Goal: Obtain resource: Download file/media

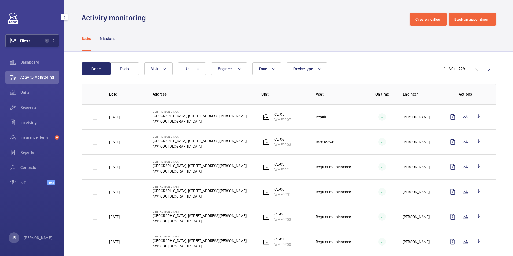
click at [30, 46] on span "Filters" at bounding box center [18, 40] width 25 height 13
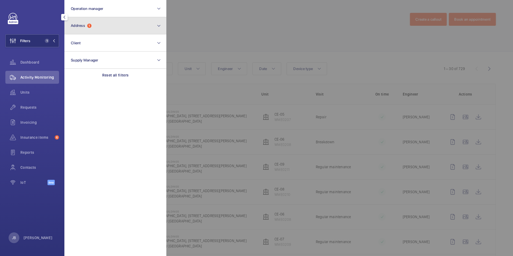
click at [108, 29] on button "Address 1" at bounding box center [115, 25] width 102 height 17
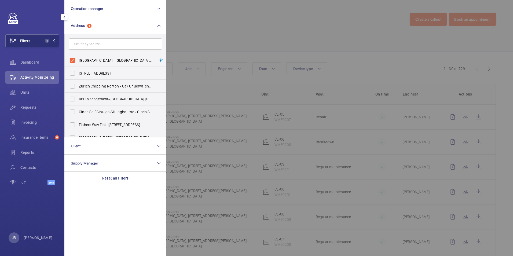
drag, startPoint x: 69, startPoint y: 59, endPoint x: 80, endPoint y: 51, distance: 13.8
click at [69, 59] on label "[GEOGRAPHIC_DATA] - [GEOGRAPHIC_DATA], [STREET_ADDRESS][PERSON_NAME]" at bounding box center [111, 60] width 93 height 13
click at [69, 59] on input "[GEOGRAPHIC_DATA] - [GEOGRAPHIC_DATA], [STREET_ADDRESS][PERSON_NAME]" at bounding box center [72, 60] width 11 height 11
checkbox input "false"
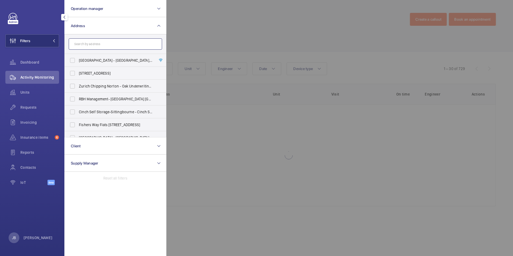
click at [87, 45] on input "text" at bounding box center [115, 43] width 93 height 11
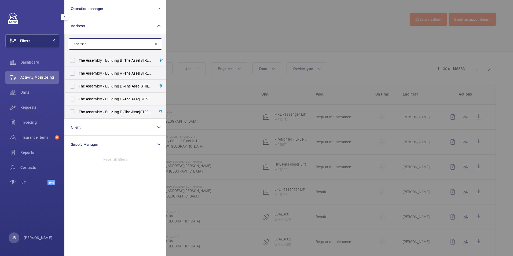
type input "the asse"
click at [75, 99] on label "The Asse mbly - Building C - The Asse mbly - [STREET_ADDRESS]" at bounding box center [111, 98] width 93 height 13
click at [75, 99] on input "The Asse mbly - Building C - The Asse mbly - [STREET_ADDRESS]" at bounding box center [72, 99] width 11 height 11
checkbox input "true"
click at [196, 23] on div at bounding box center [422, 128] width 513 height 256
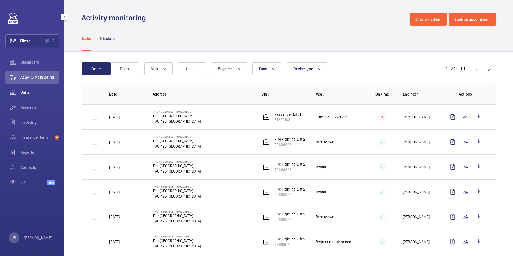
click at [24, 90] on span "Units" at bounding box center [39, 92] width 39 height 5
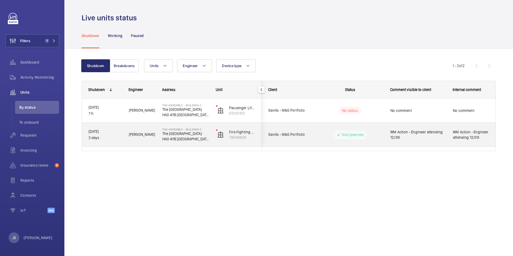
click at [426, 136] on span "WM Action - Engineer attending 12/08" at bounding box center [417, 134] width 55 height 11
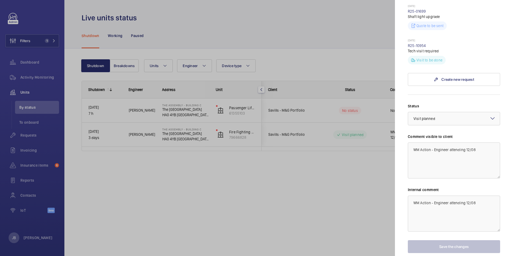
scroll to position [214, 0]
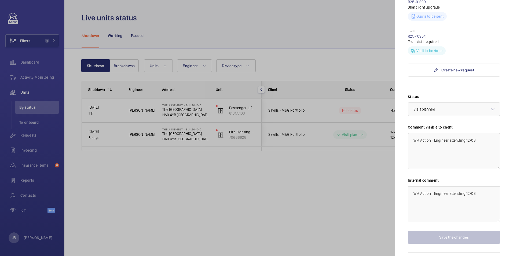
click at [315, 131] on div at bounding box center [256, 128] width 513 height 256
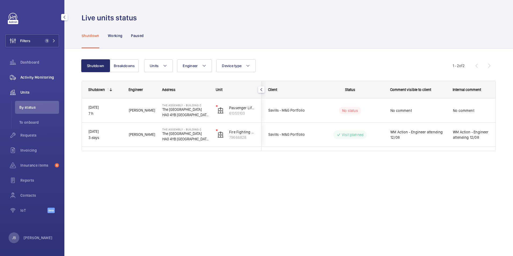
click at [31, 77] on span "Activity Monitoring" at bounding box center [39, 77] width 39 height 5
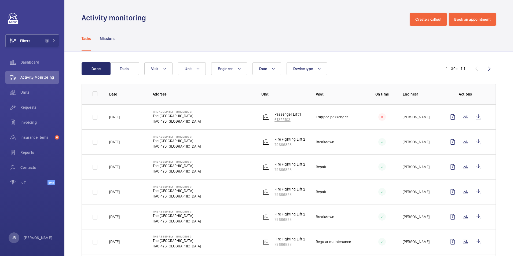
click at [294, 116] on p "Passenger Lift 1" at bounding box center [287, 114] width 26 height 5
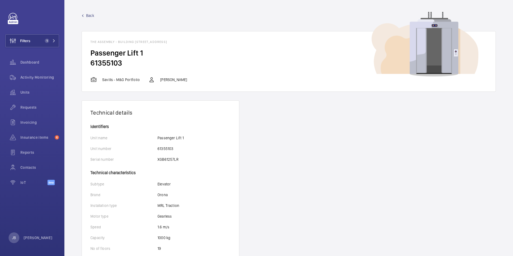
click at [92, 14] on span "Back" at bounding box center [90, 15] width 8 height 5
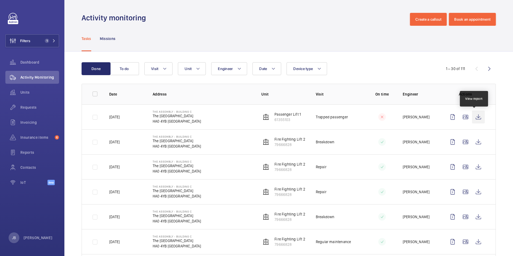
click at [476, 117] on wm-front-icon-button at bounding box center [478, 116] width 13 height 13
click at [26, 93] on span "Units" at bounding box center [39, 92] width 39 height 5
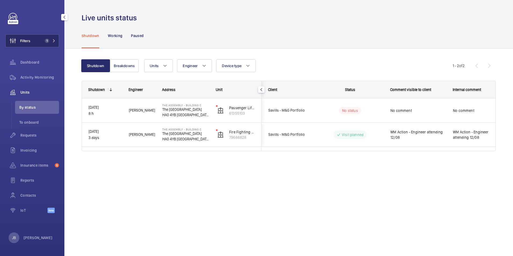
click at [29, 40] on span "Filters" at bounding box center [25, 40] width 10 height 5
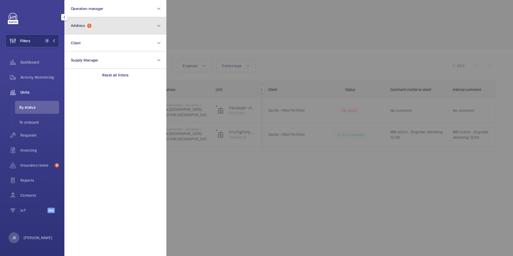
click at [94, 26] on button "Address 1" at bounding box center [115, 25] width 102 height 17
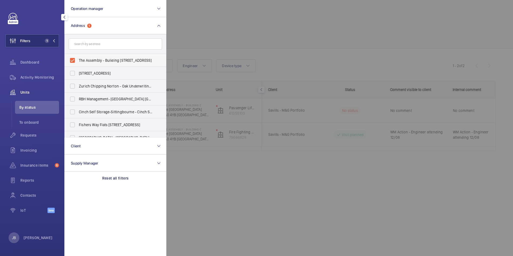
click at [77, 58] on label "The Assembly - Building [STREET_ADDRESS]" at bounding box center [111, 60] width 93 height 13
click at [77, 58] on input "The Assembly - Building [STREET_ADDRESS]" at bounding box center [72, 60] width 11 height 11
checkbox input "false"
click at [92, 44] on input "text" at bounding box center [115, 43] width 93 height 11
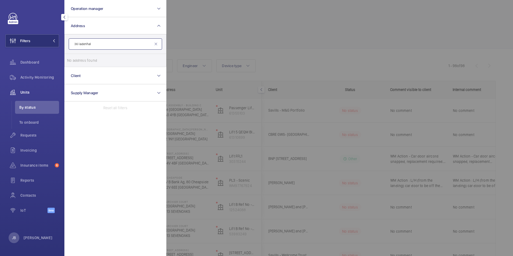
type input "36 ladenhall"
drag, startPoint x: 85, startPoint y: 44, endPoint x: 100, endPoint y: 40, distance: 15.9
click at [100, 40] on input "36 ladenhall" at bounding box center [115, 43] width 93 height 11
drag, startPoint x: 97, startPoint y: 43, endPoint x: 61, endPoint y: 44, distance: 36.7
click at [61, 44] on div "Filters Operation manager Address 36 ladenhall No address found Reset Client Su…" at bounding box center [32, 128] width 64 height 256
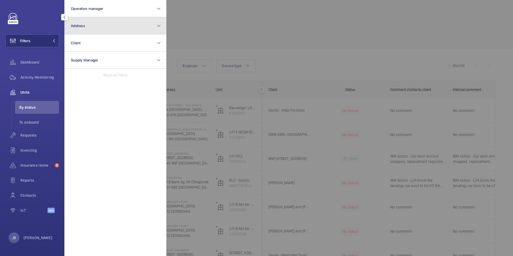
click at [89, 25] on button "Address" at bounding box center [115, 25] width 102 height 17
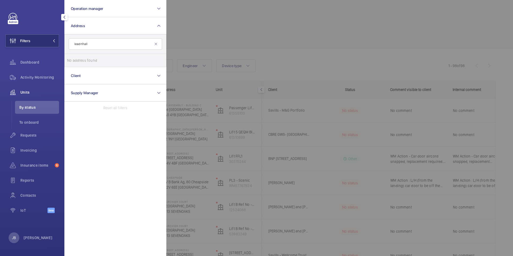
click at [76, 43] on input "leadnhall" at bounding box center [115, 43] width 93 height 11
click at [80, 45] on input "Leadnhall" at bounding box center [115, 43] width 93 height 11
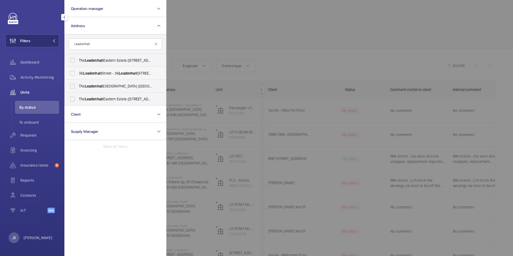
type input "Leadenhall"
click at [72, 71] on label "[STREET_ADDRESS]" at bounding box center [111, 73] width 93 height 13
click at [72, 71] on input "[STREET_ADDRESS]" at bounding box center [72, 73] width 11 height 11
checkbox input "true"
click at [207, 36] on div at bounding box center [422, 128] width 513 height 256
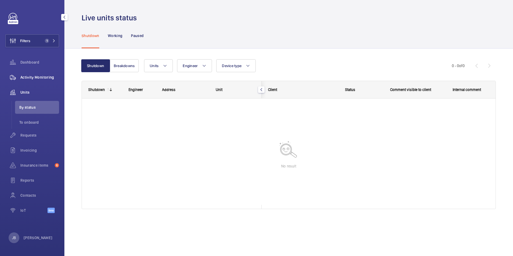
click at [34, 73] on div "Activity Monitoring" at bounding box center [32, 77] width 54 height 13
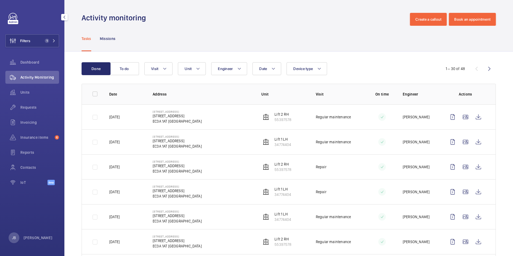
click at [29, 14] on div at bounding box center [34, 17] width 50 height 9
click at [35, 41] on button "Filters 1" at bounding box center [32, 40] width 54 height 13
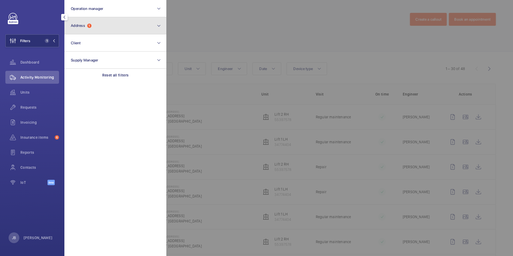
click at [98, 28] on button "Address 1" at bounding box center [115, 25] width 102 height 17
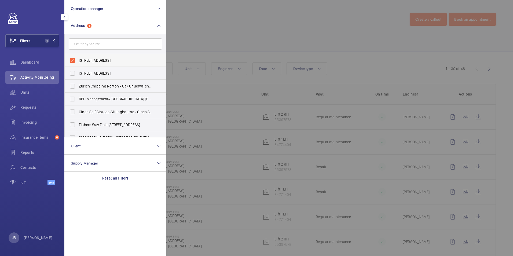
click at [76, 60] on label "[STREET_ADDRESS]" at bounding box center [111, 60] width 93 height 13
click at [76, 60] on input "[STREET_ADDRESS]" at bounding box center [72, 60] width 11 height 11
checkbox input "false"
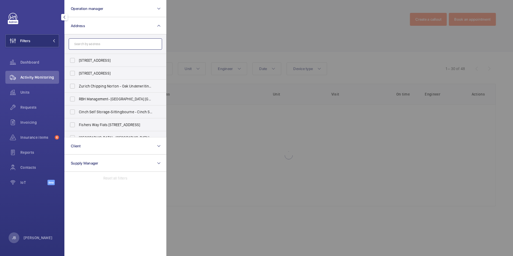
paste input "E1 8PX"
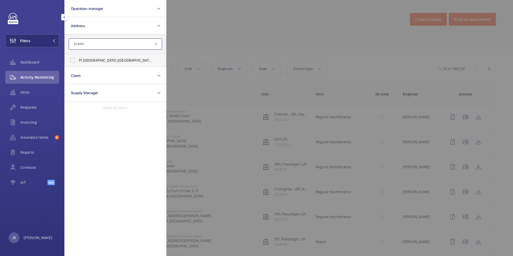
type input "E1 8PX"
click at [77, 62] on label "PI [GEOGRAPHIC_DATA] ([GEOGRAPHIC_DATA]) - [STREET_ADDRESS]" at bounding box center [111, 60] width 93 height 13
click at [77, 62] on input "PI [GEOGRAPHIC_DATA] ([GEOGRAPHIC_DATA]) - [STREET_ADDRESS]" at bounding box center [72, 60] width 11 height 11
checkbox input "true"
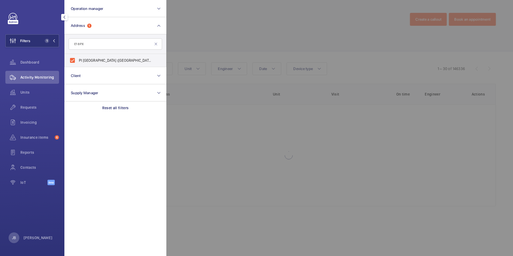
click at [195, 39] on div at bounding box center [422, 128] width 513 height 256
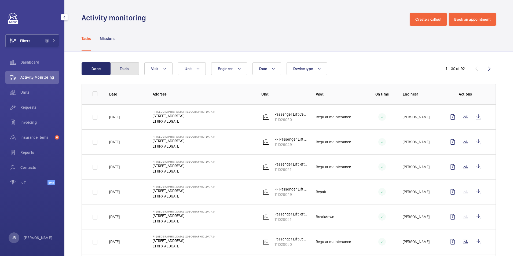
click at [128, 70] on button "To do" at bounding box center [124, 68] width 29 height 13
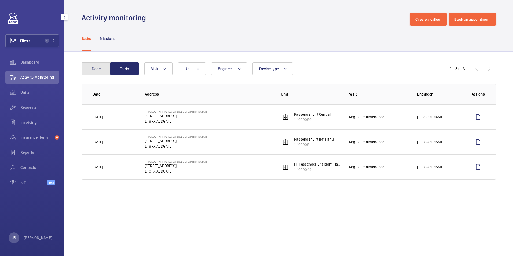
click at [103, 69] on button "Done" at bounding box center [95, 68] width 29 height 13
